Goal: Task Accomplishment & Management: Use online tool/utility

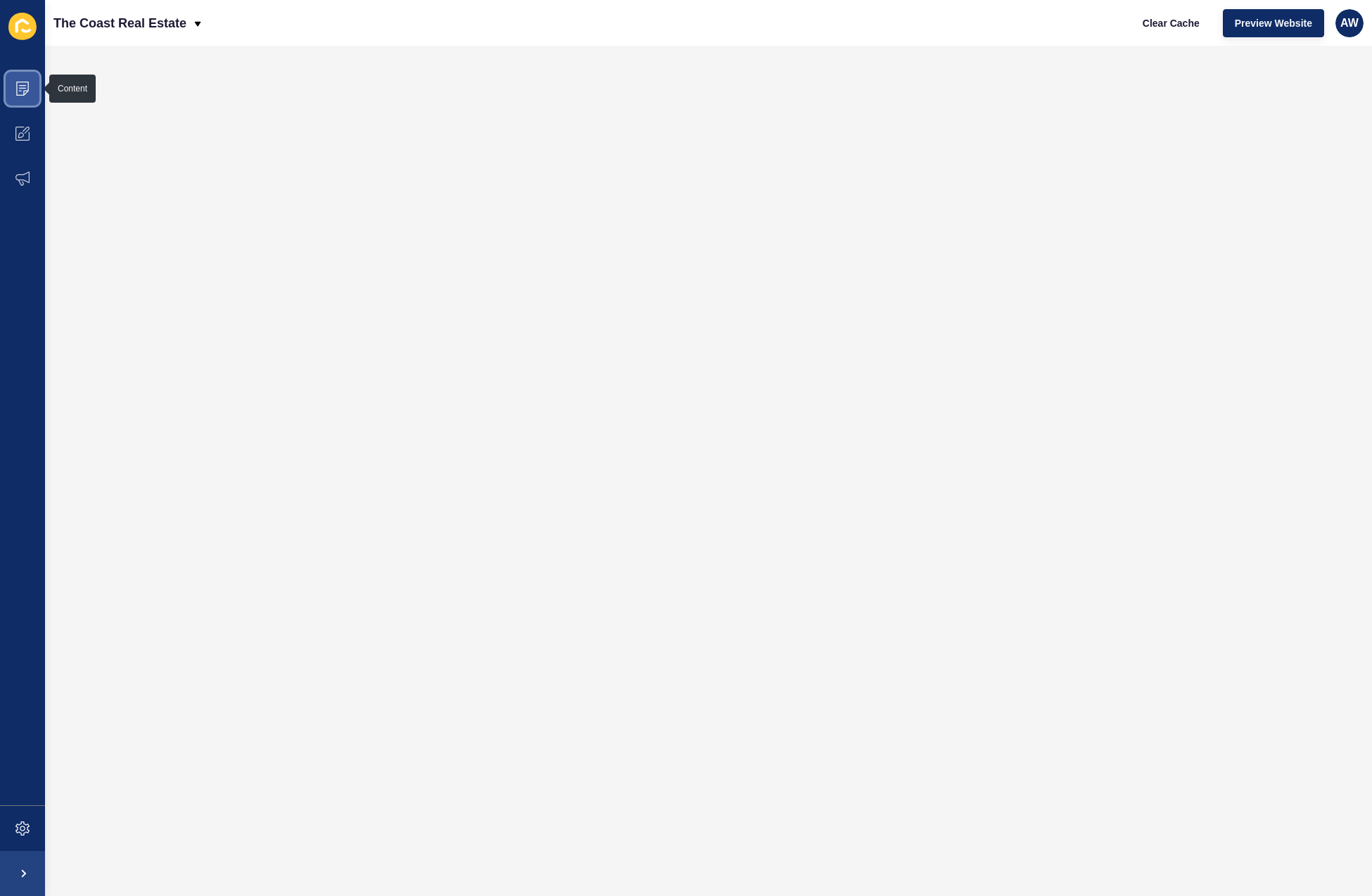
click at [22, 98] on span at bounding box center [22, 88] width 45 height 45
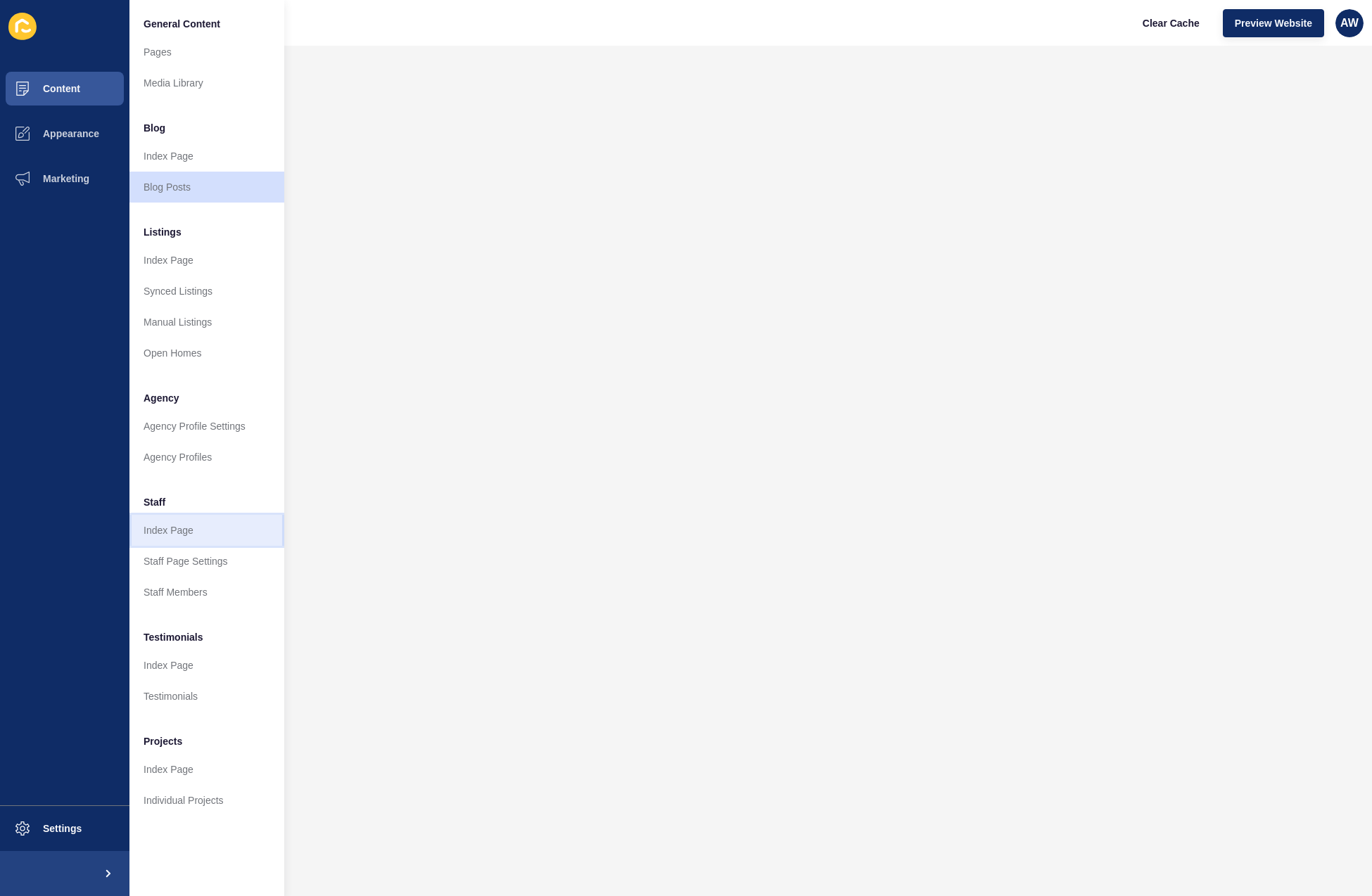
click at [160, 530] on link "Index Page" at bounding box center [206, 531] width 155 height 31
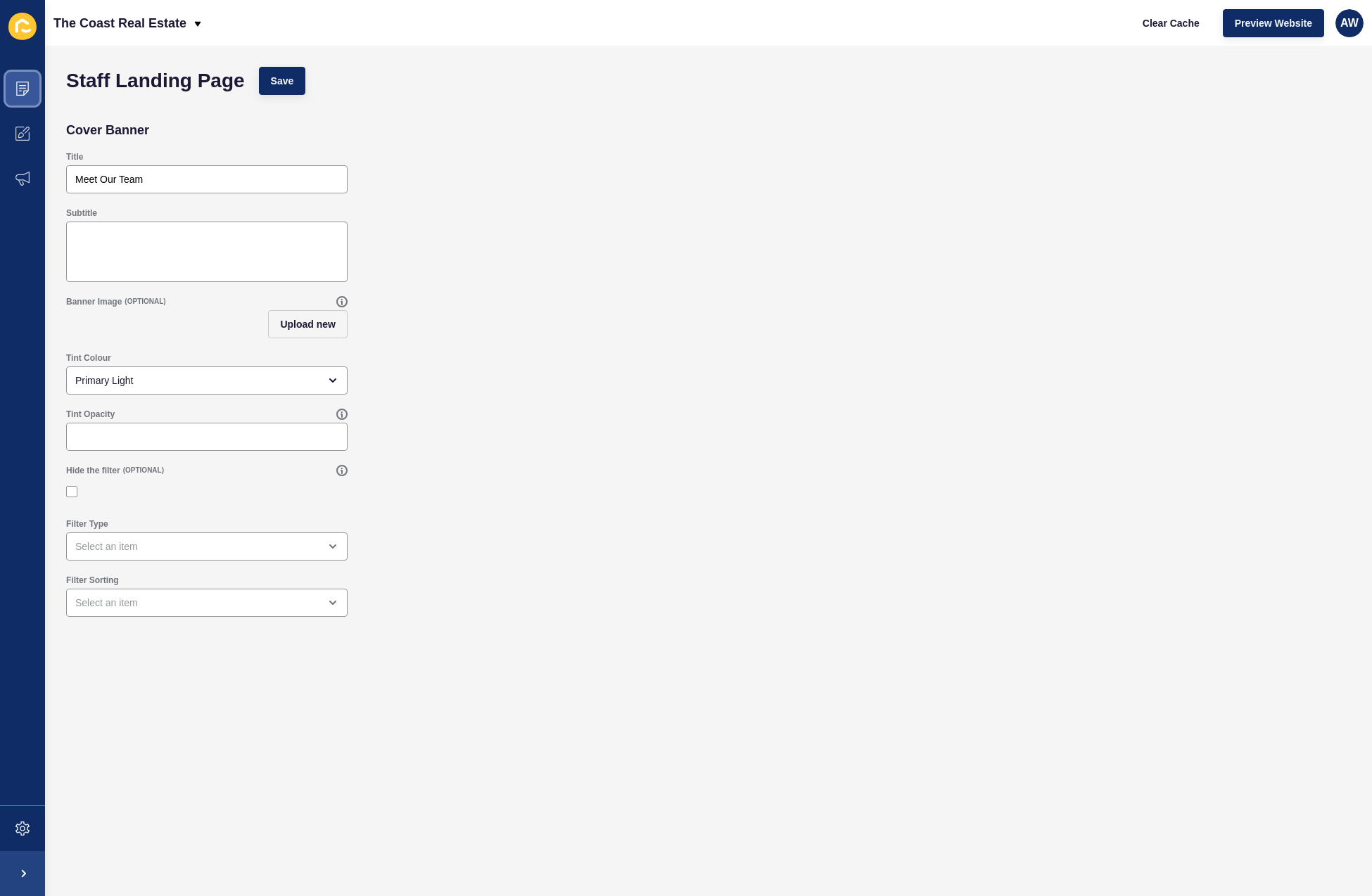
click at [20, 87] on icon at bounding box center [22, 88] width 14 height 14
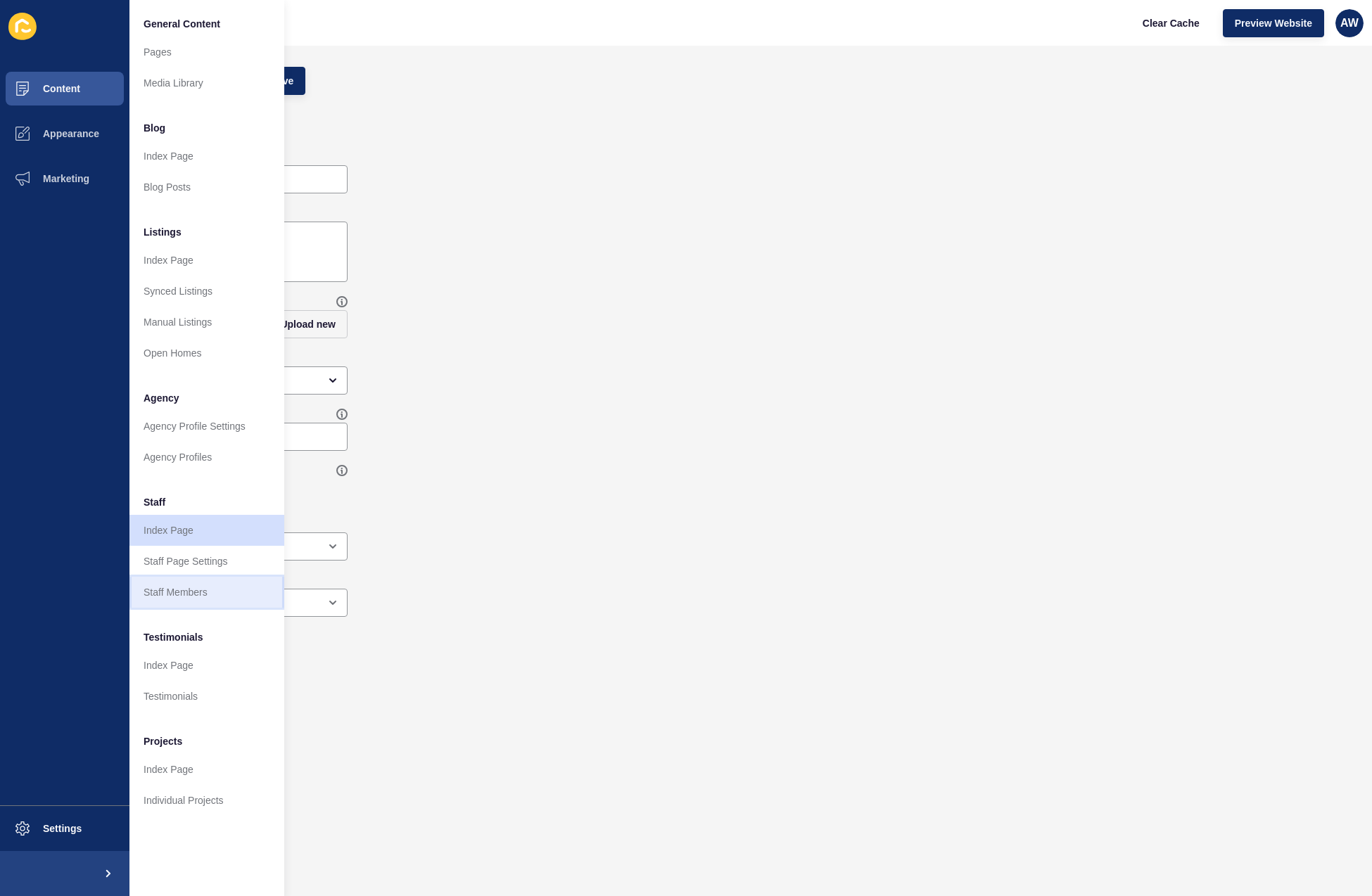
click at [182, 590] on link "Staff Members" at bounding box center [206, 592] width 155 height 31
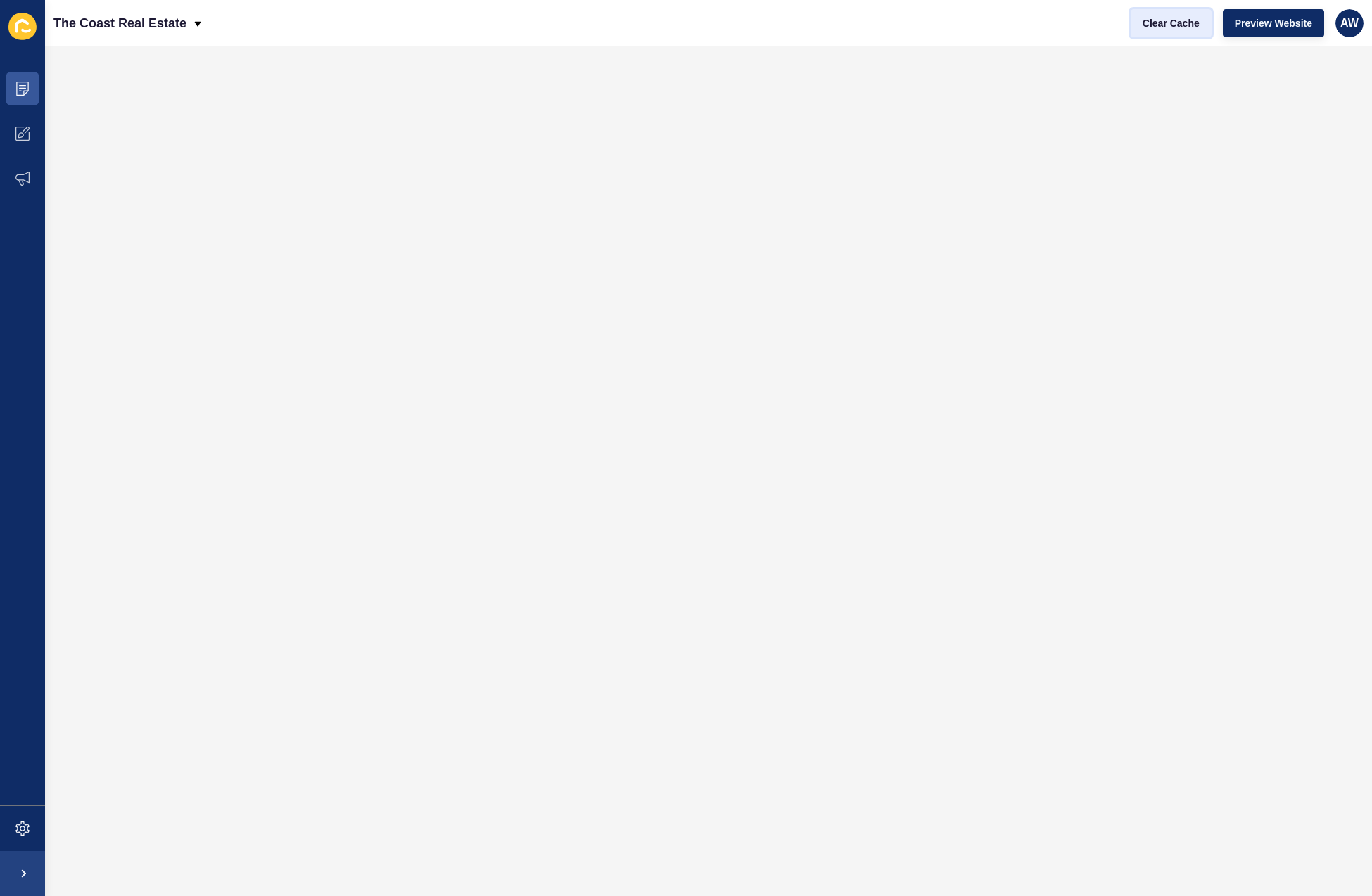
click at [1162, 24] on span "Clear Cache" at bounding box center [1171, 23] width 57 height 14
